Goal: Task Accomplishment & Management: Manage account settings

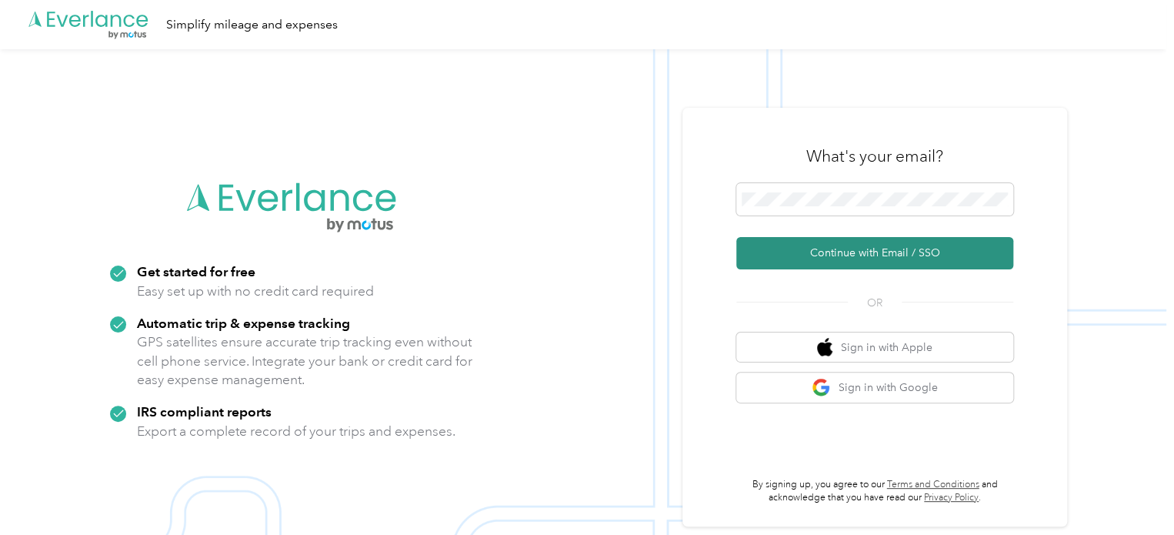
click at [840, 257] on button "Continue with Email / SSO" at bounding box center [874, 253] width 277 height 32
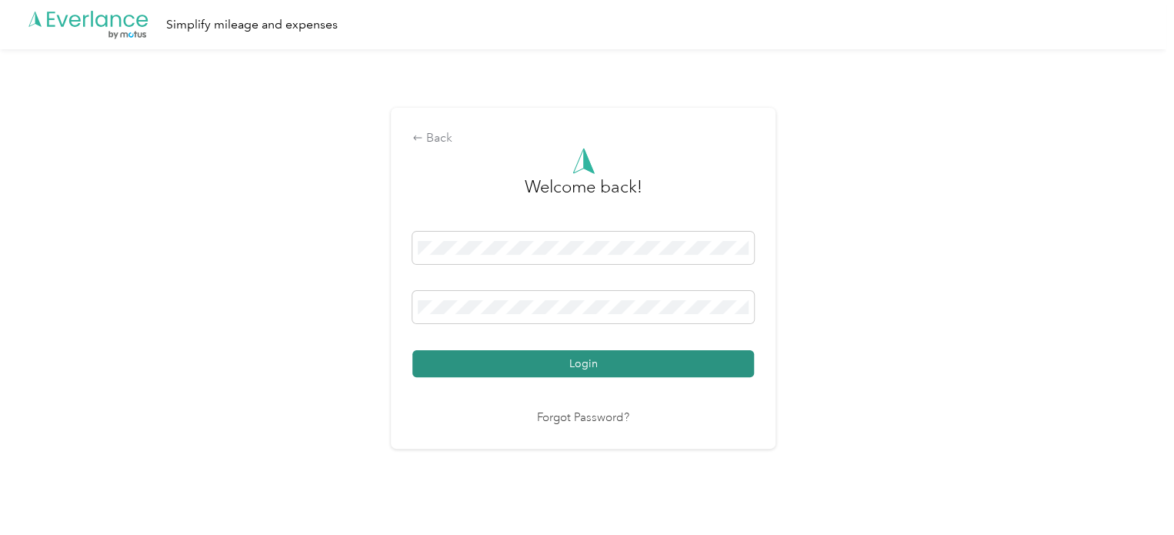
click at [570, 359] on button "Login" at bounding box center [583, 363] width 342 height 27
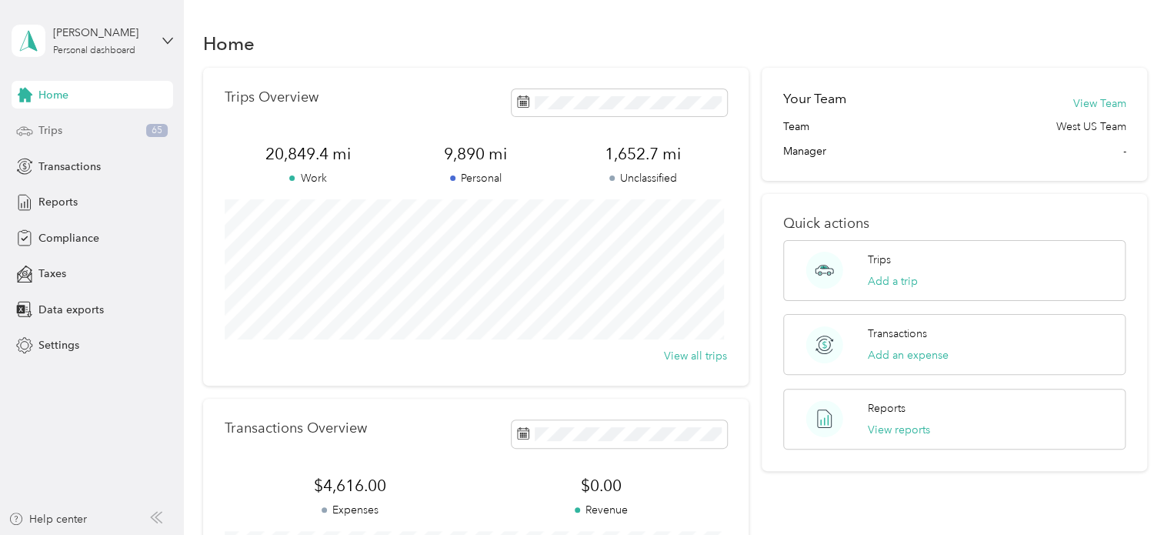
click at [67, 128] on div "Trips 65" at bounding box center [93, 131] width 162 height 28
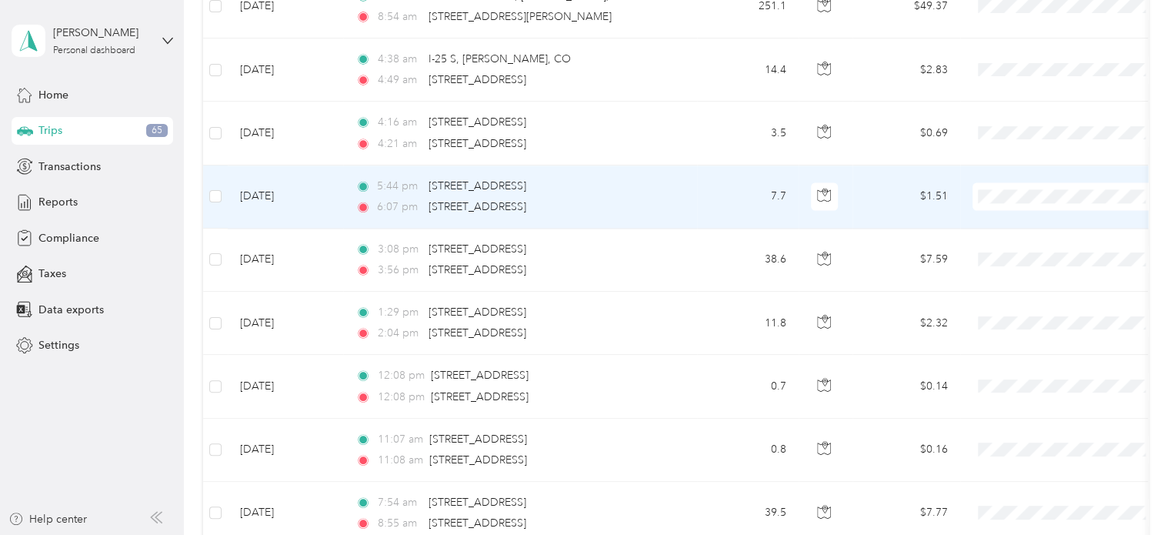
scroll to position [1580, 0]
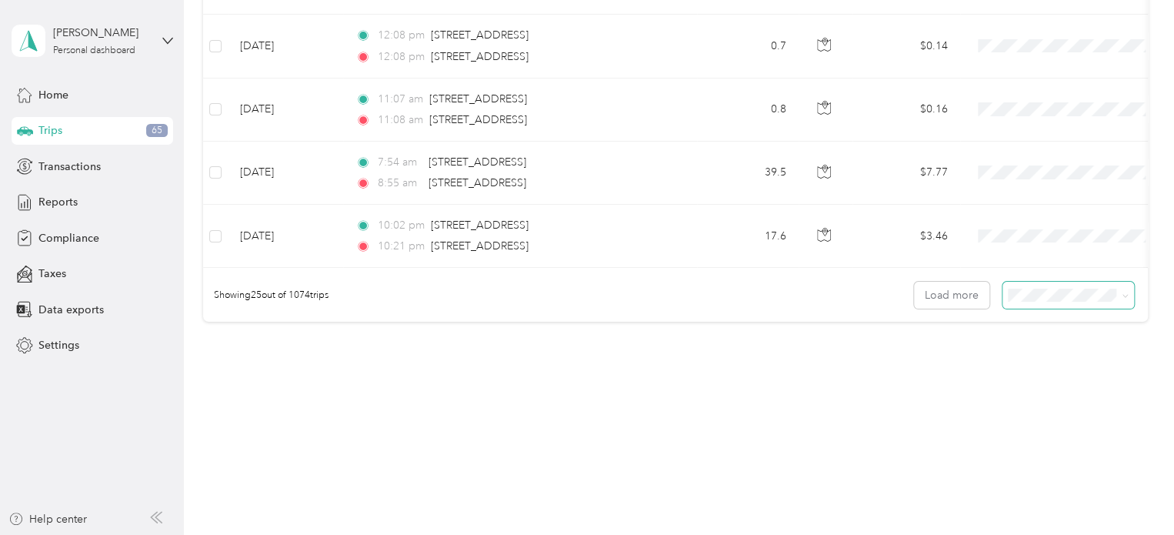
click at [1076, 302] on span at bounding box center [1068, 295] width 132 height 27
click at [958, 300] on button "Load more" at bounding box center [951, 295] width 75 height 27
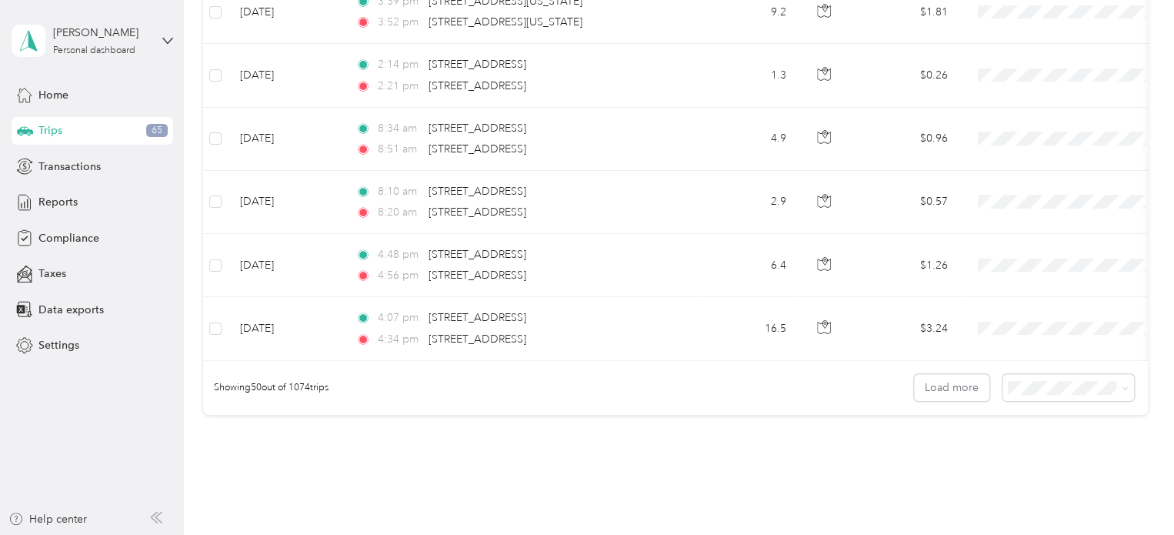
scroll to position [3158, 0]
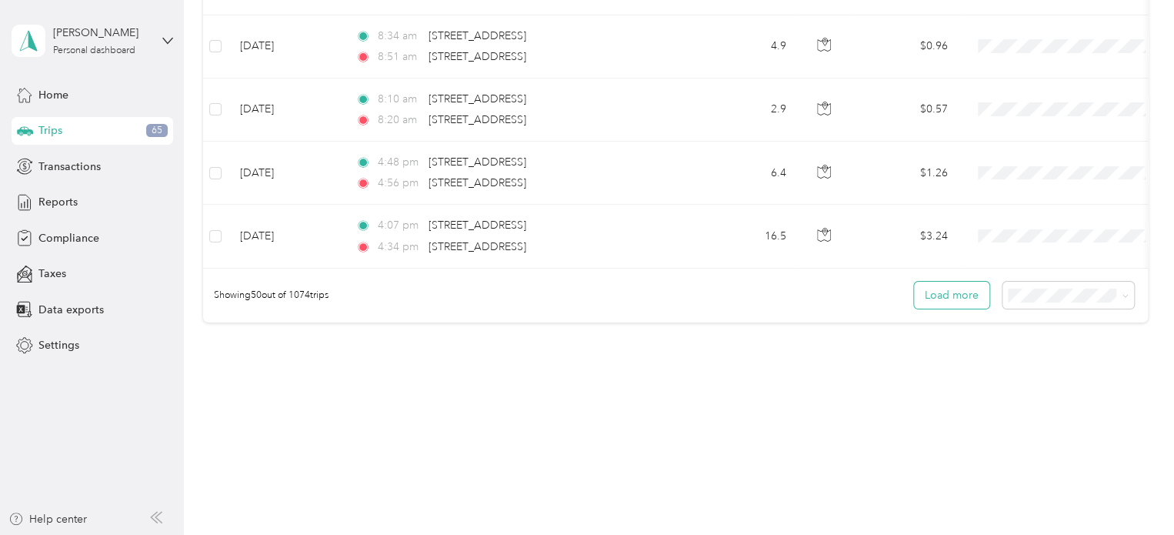
click at [948, 304] on button "Load more" at bounding box center [951, 295] width 75 height 27
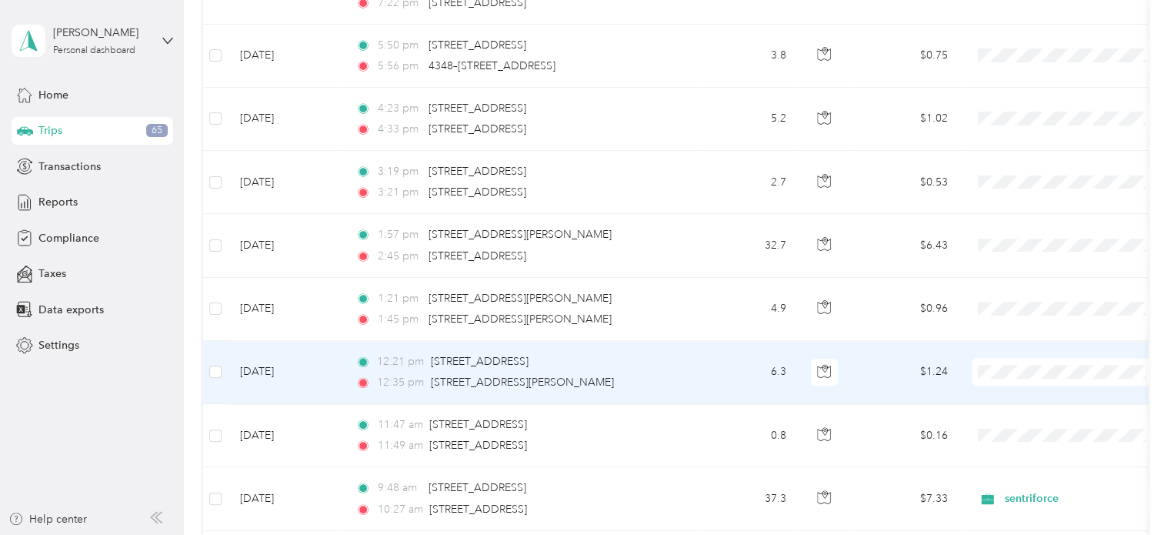
scroll to position [3904, 0]
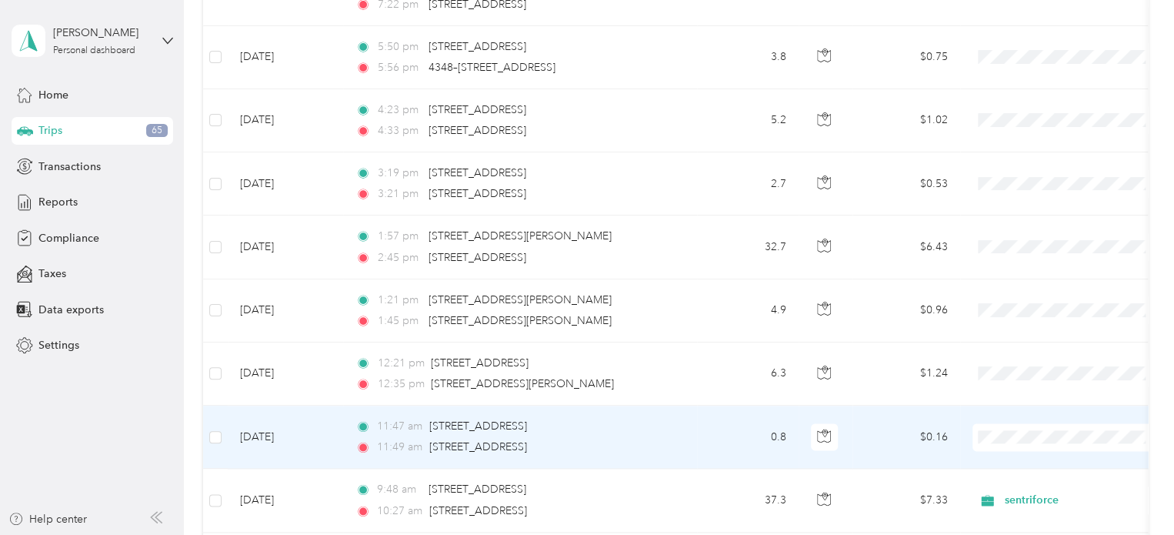
click at [222, 425] on td at bounding box center [215, 436] width 25 height 63
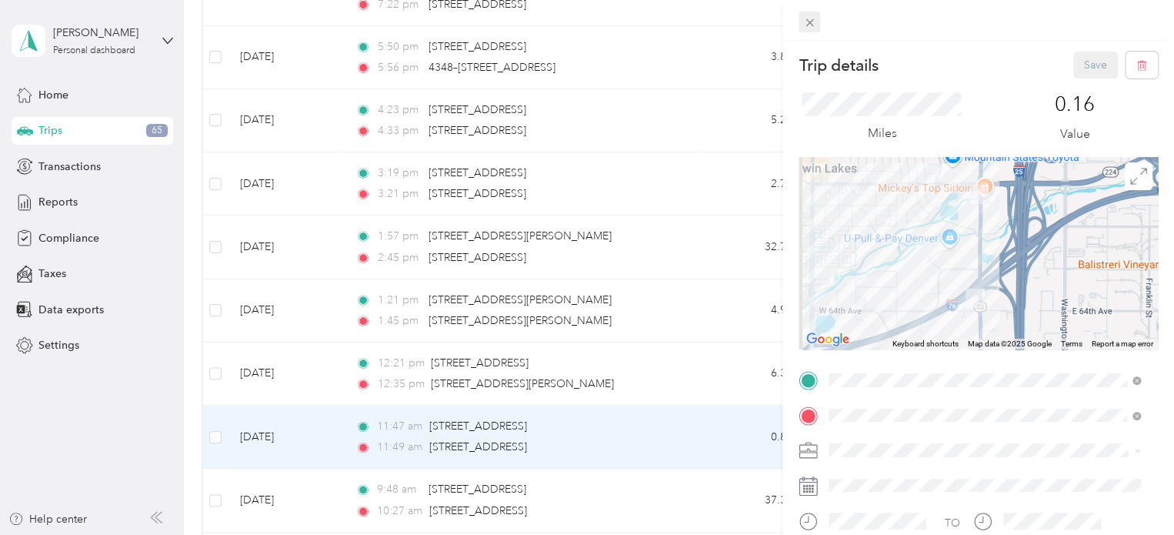
click at [813, 22] on icon at bounding box center [809, 22] width 13 height 13
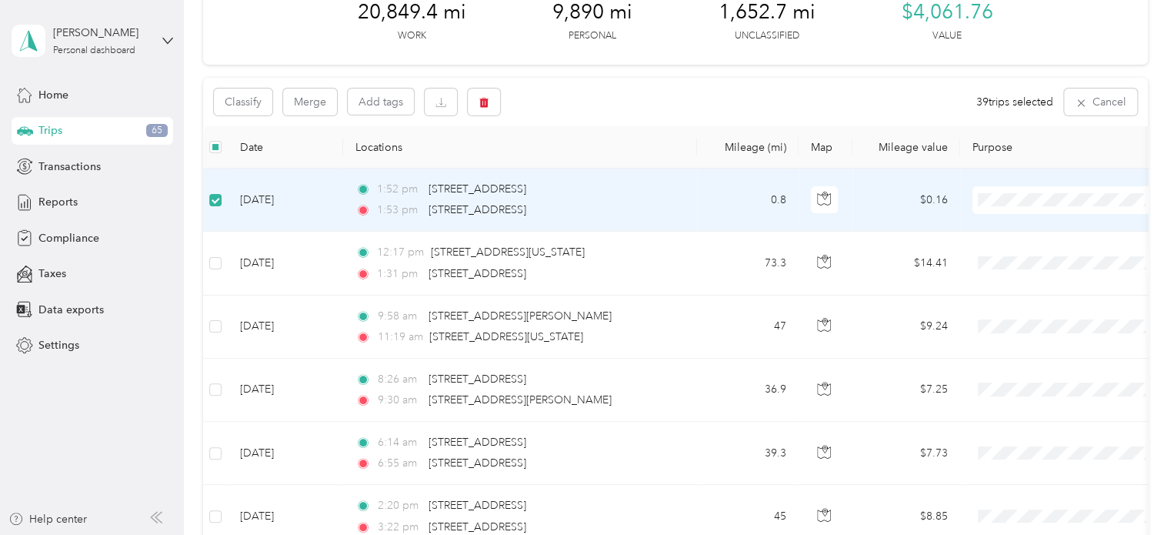
scroll to position [86, 0]
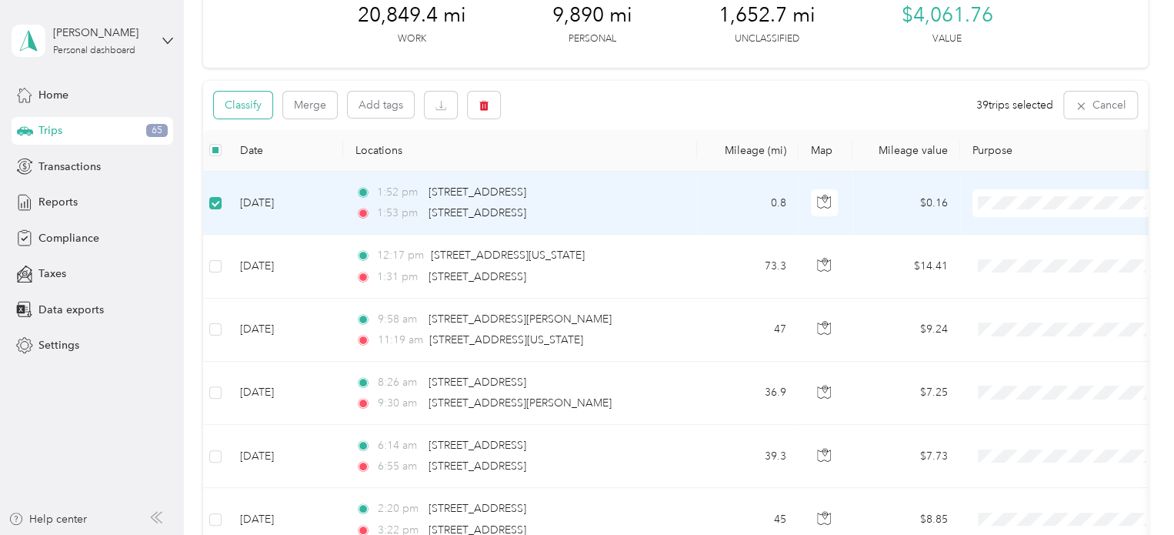
click at [255, 104] on button "Classify" at bounding box center [243, 105] width 58 height 27
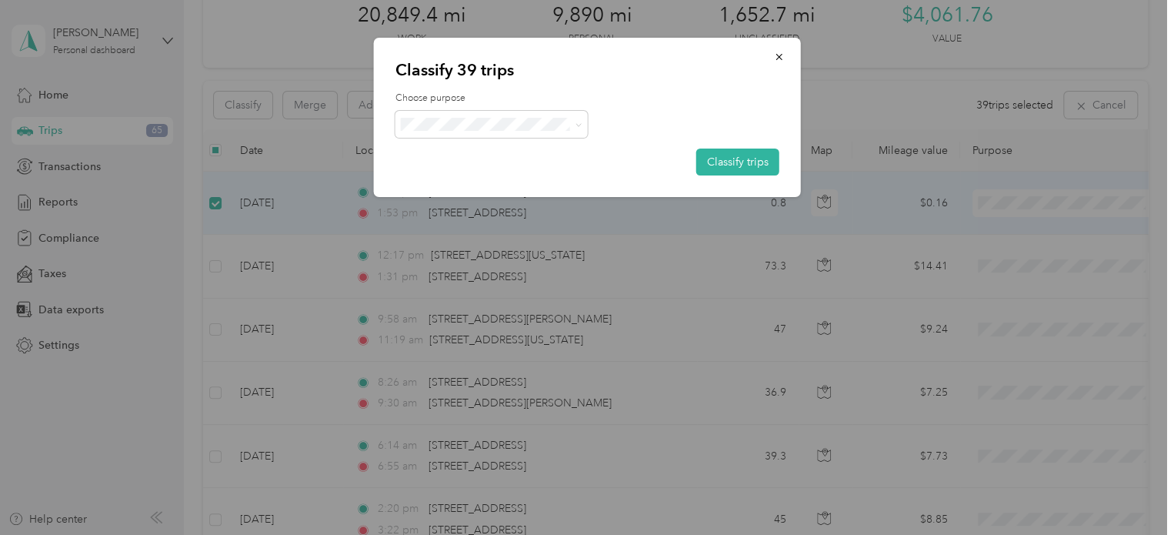
click at [464, 109] on div "Choose purpose Classify trips" at bounding box center [587, 134] width 384 height 84
click at [464, 115] on span at bounding box center [491, 124] width 192 height 27
click at [457, 175] on span "Personal" at bounding box center [504, 180] width 143 height 16
click at [709, 163] on button "Classify trips" at bounding box center [737, 161] width 83 height 27
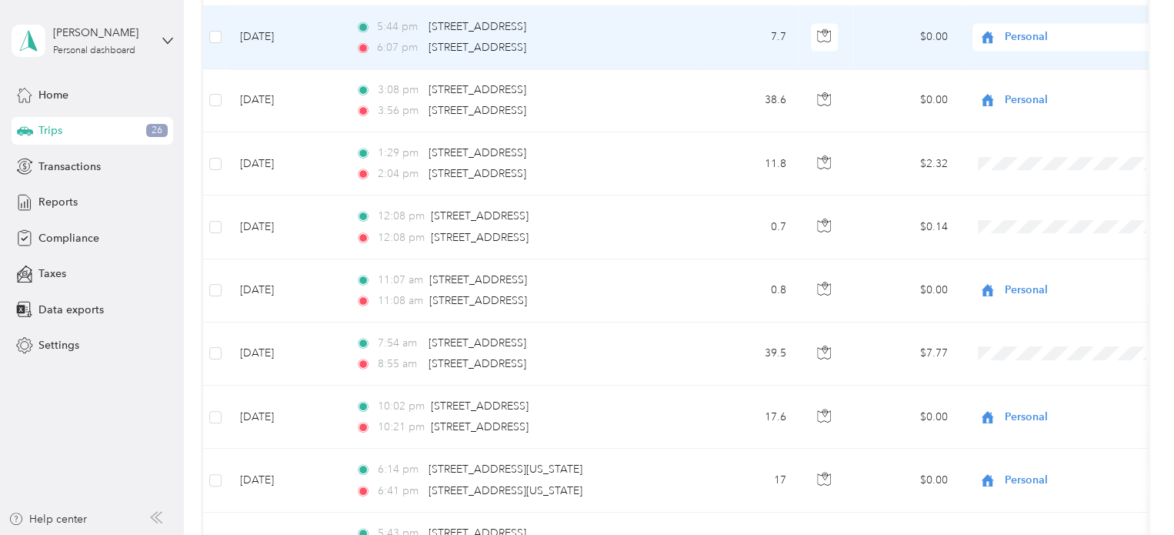
scroll to position [1391, 0]
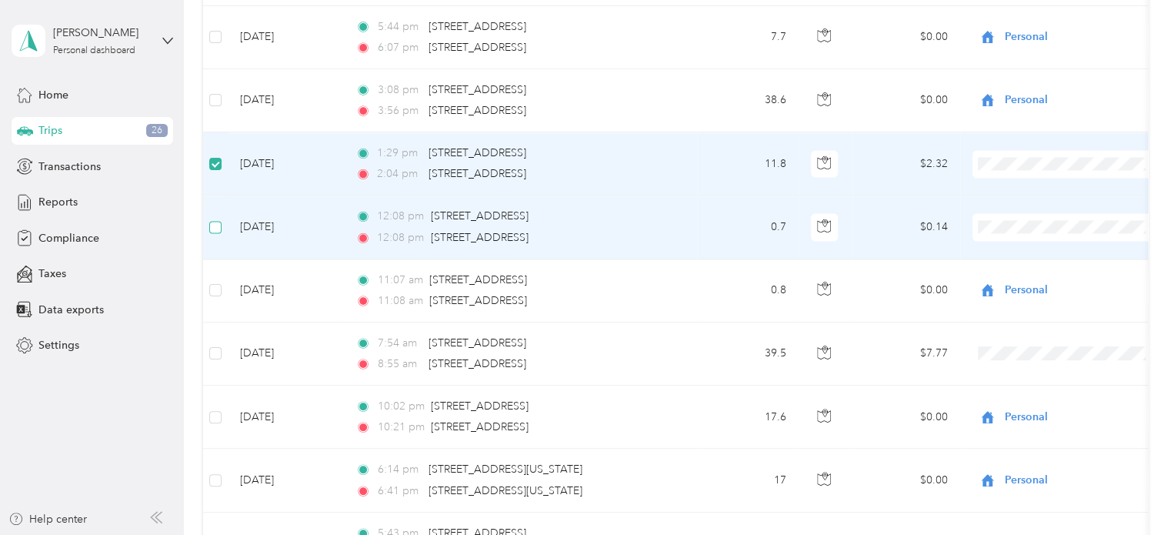
click at [215, 229] on label at bounding box center [215, 226] width 12 height 17
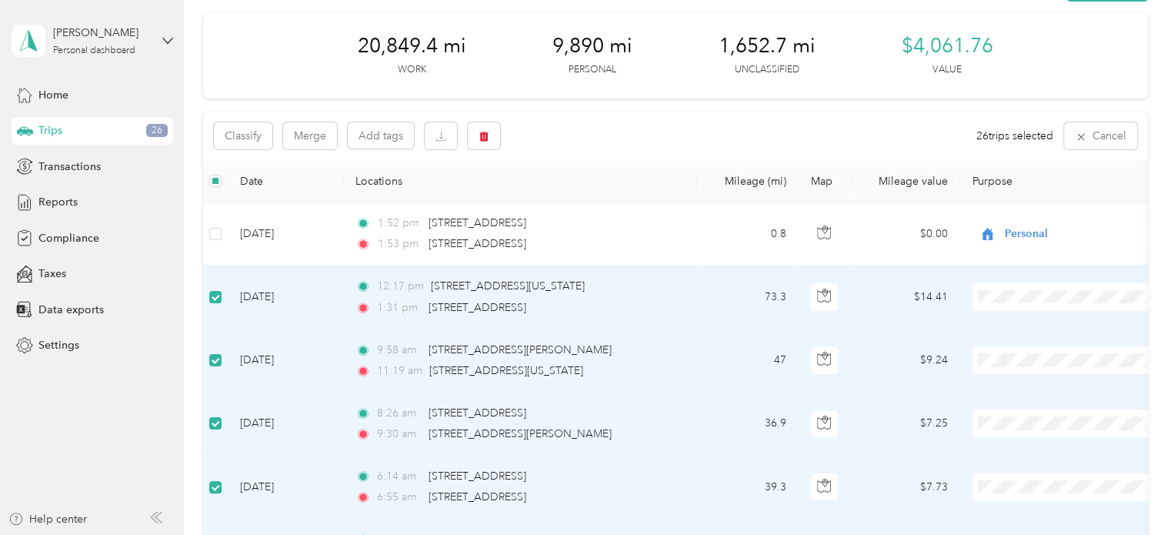
scroll to position [0, 0]
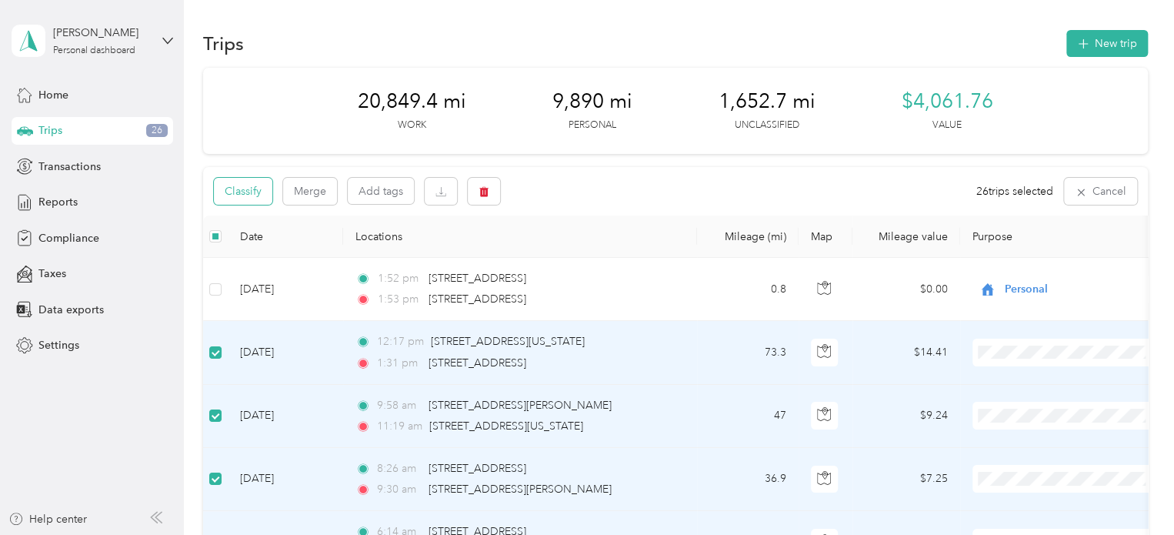
click at [255, 192] on button "Classify" at bounding box center [243, 191] width 58 height 27
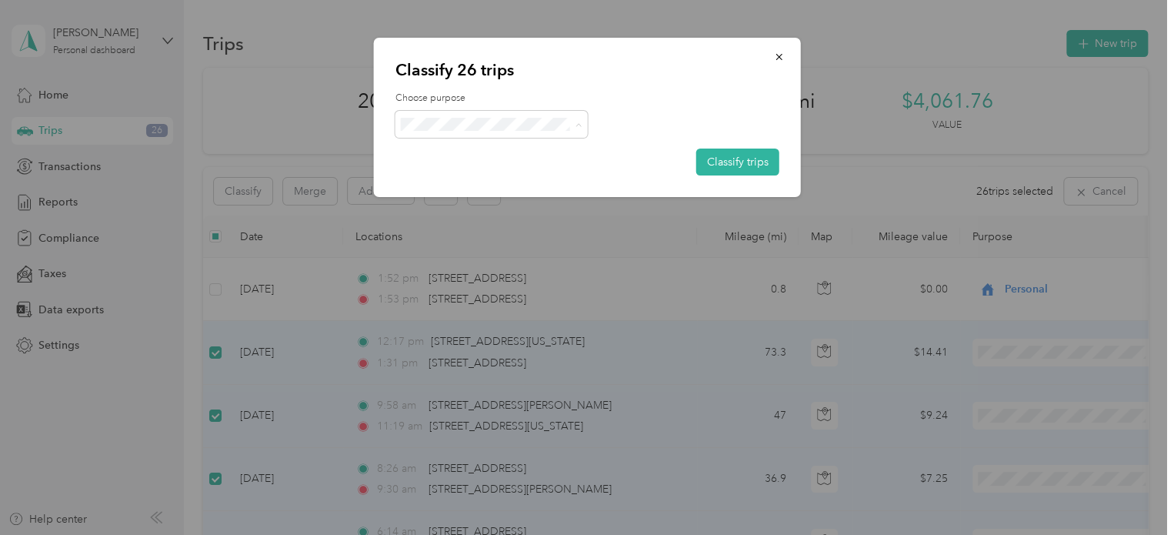
click at [495, 161] on ol "sentriforce Personal" at bounding box center [491, 166] width 192 height 54
click at [528, 153] on li "sentriforce" at bounding box center [491, 151] width 192 height 27
click at [715, 163] on button "Classify trips" at bounding box center [737, 161] width 83 height 27
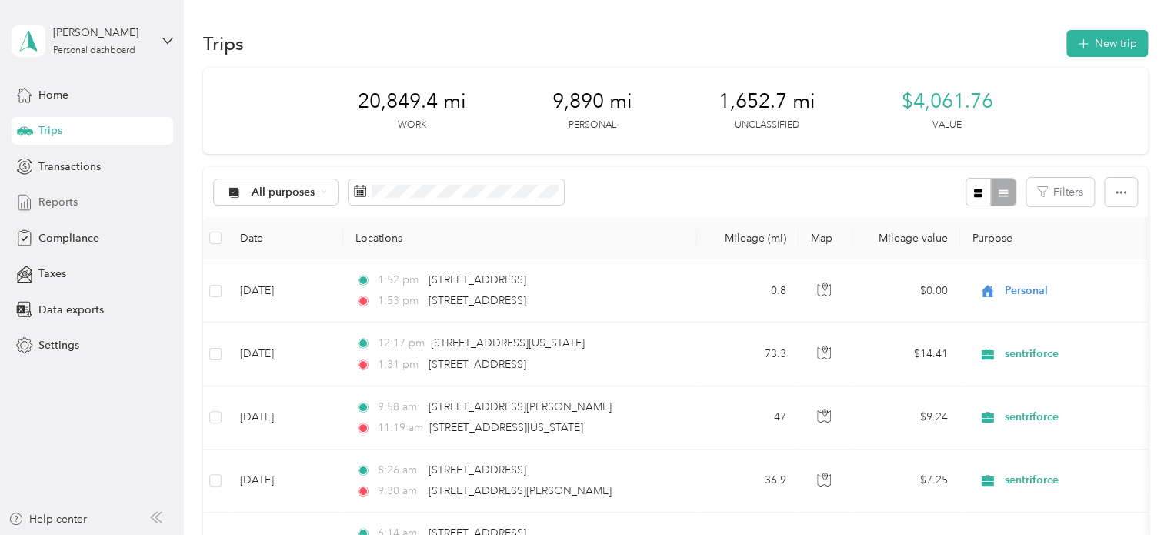
click at [74, 202] on span "Reports" at bounding box center [57, 202] width 39 height 16
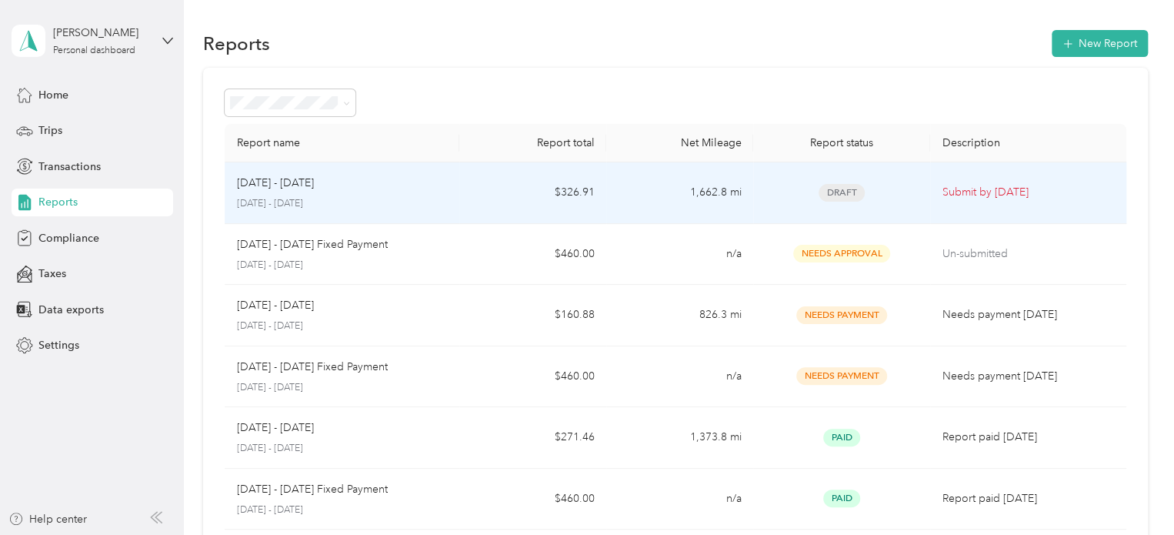
click at [455, 190] on td "[DATE] - [DATE] [DATE] - [DATE]" at bounding box center [342, 193] width 235 height 62
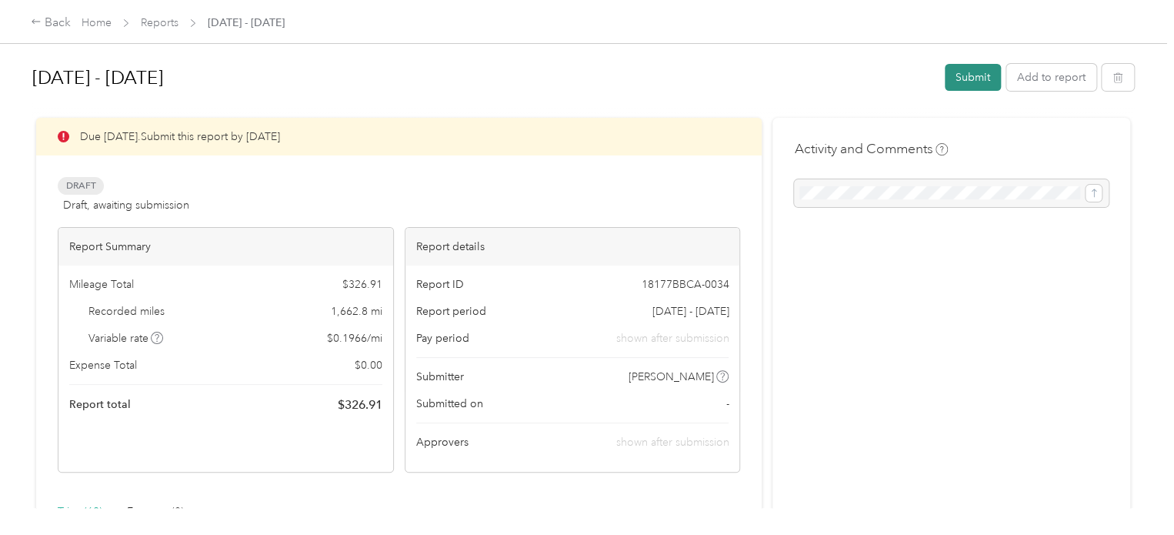
click at [965, 74] on button "Submit" at bounding box center [973, 77] width 56 height 27
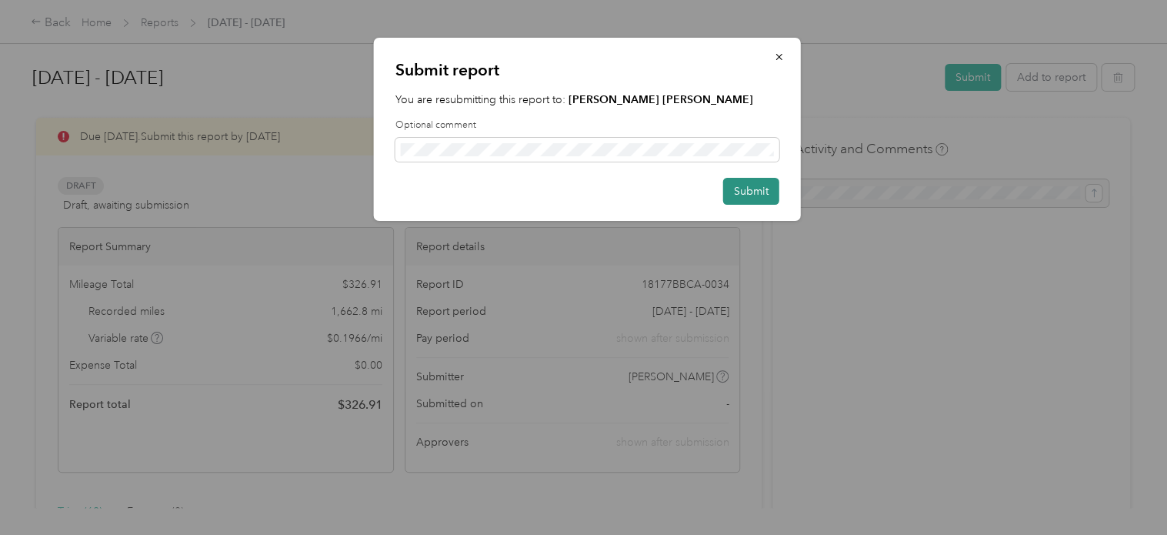
click at [740, 190] on button "Submit" at bounding box center [751, 191] width 56 height 27
